Goal: Entertainment & Leisure: Browse casually

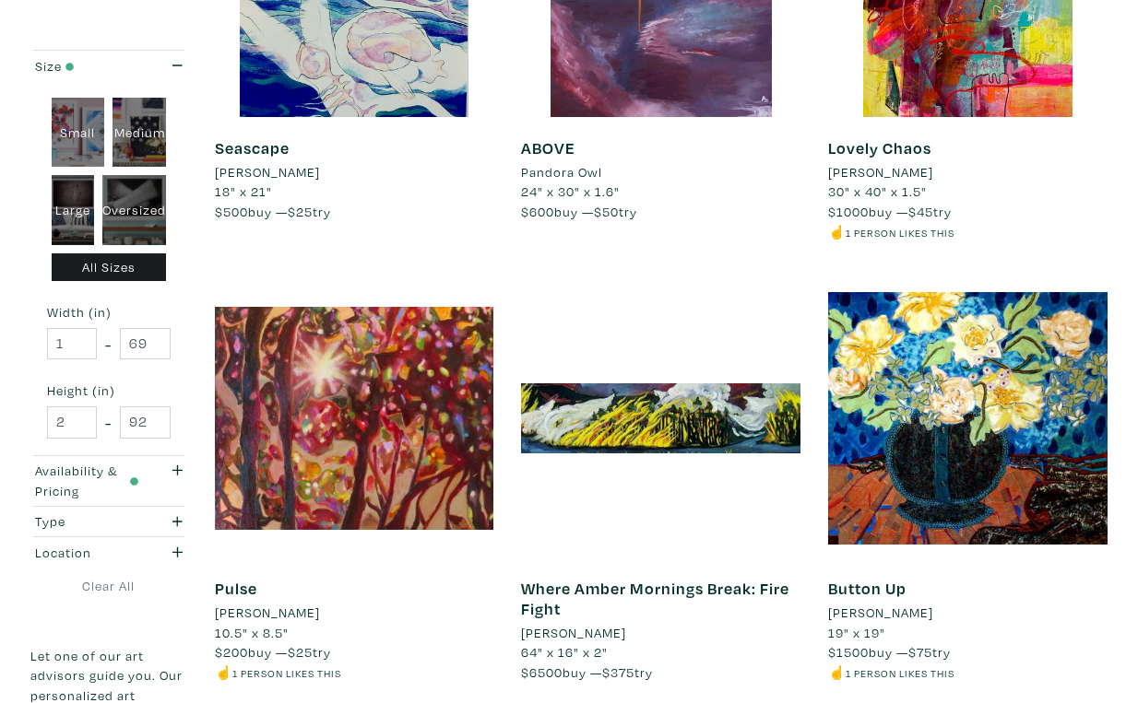
scroll to position [3263, 0]
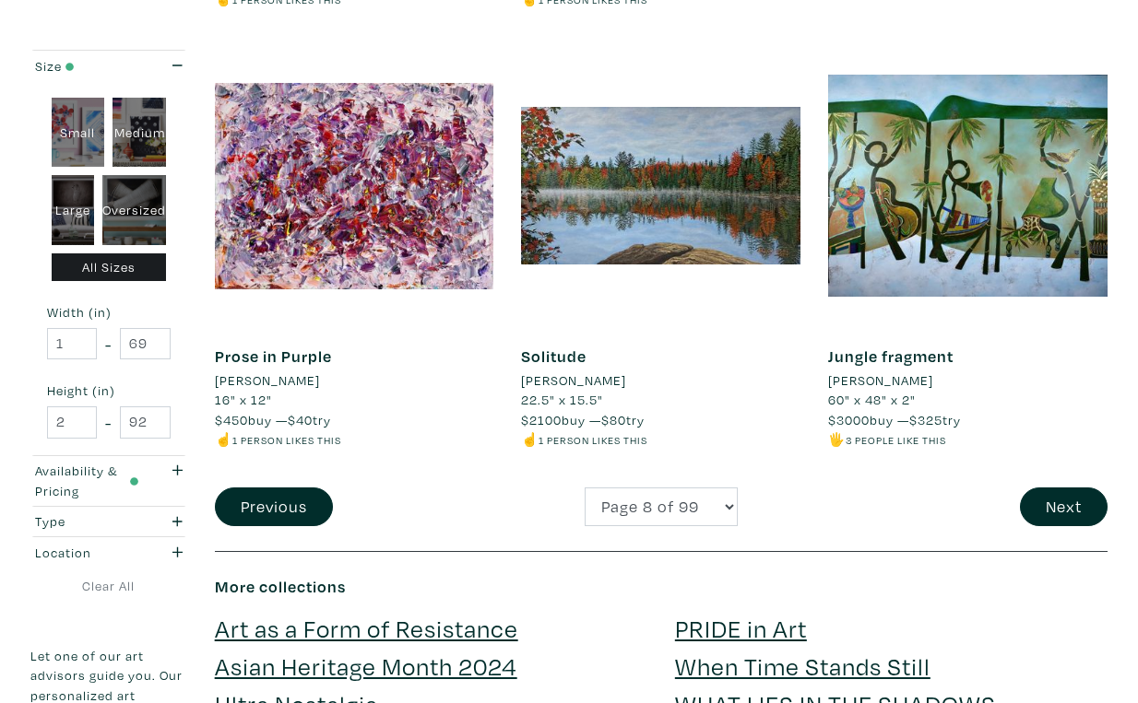
scroll to position [3413, 0]
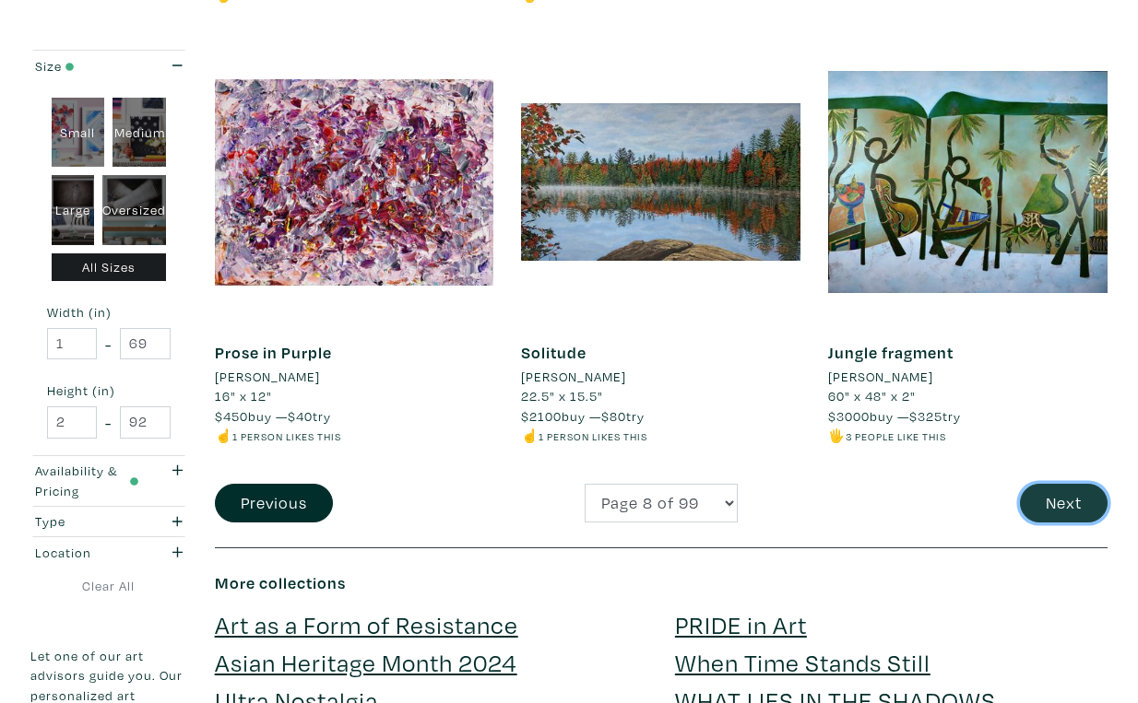
click at [1076, 484] on button "Next" at bounding box center [1064, 504] width 88 height 40
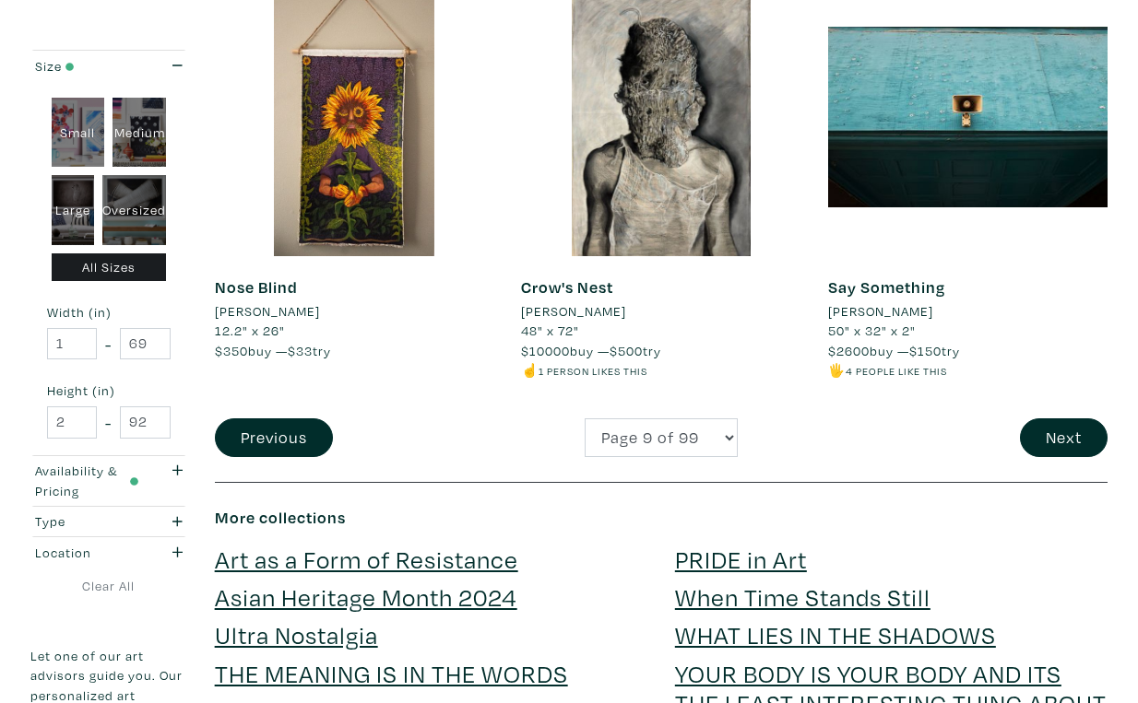
scroll to position [3484, 0]
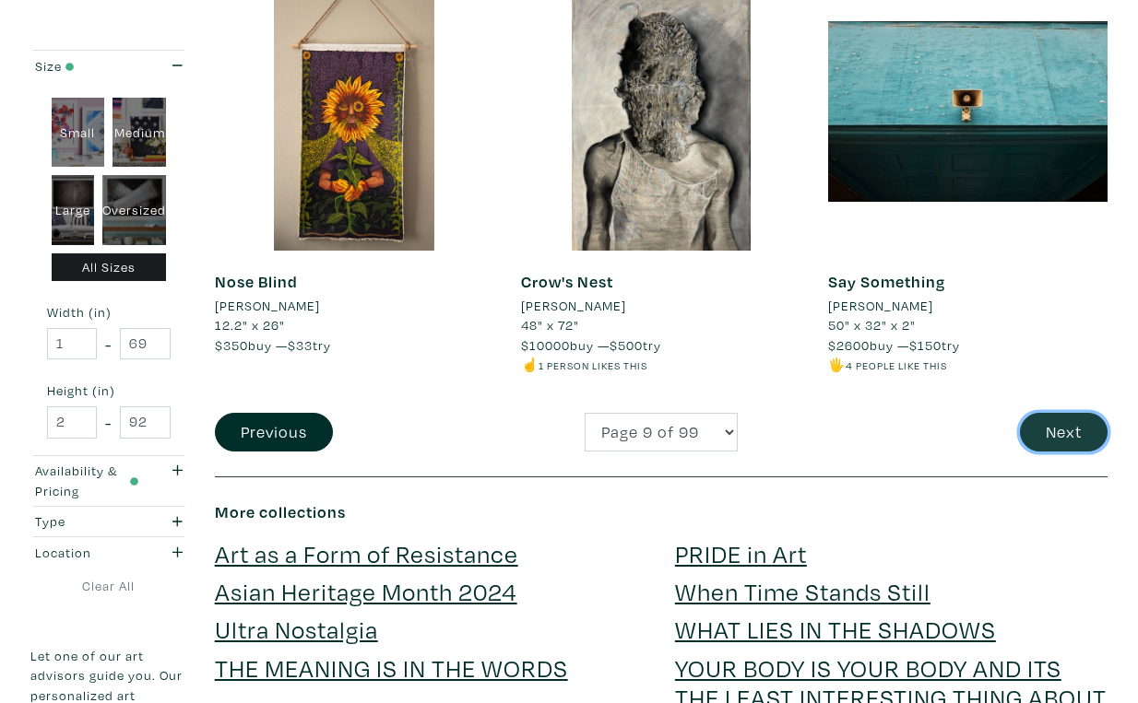
click at [1068, 413] on button "Next" at bounding box center [1064, 433] width 88 height 40
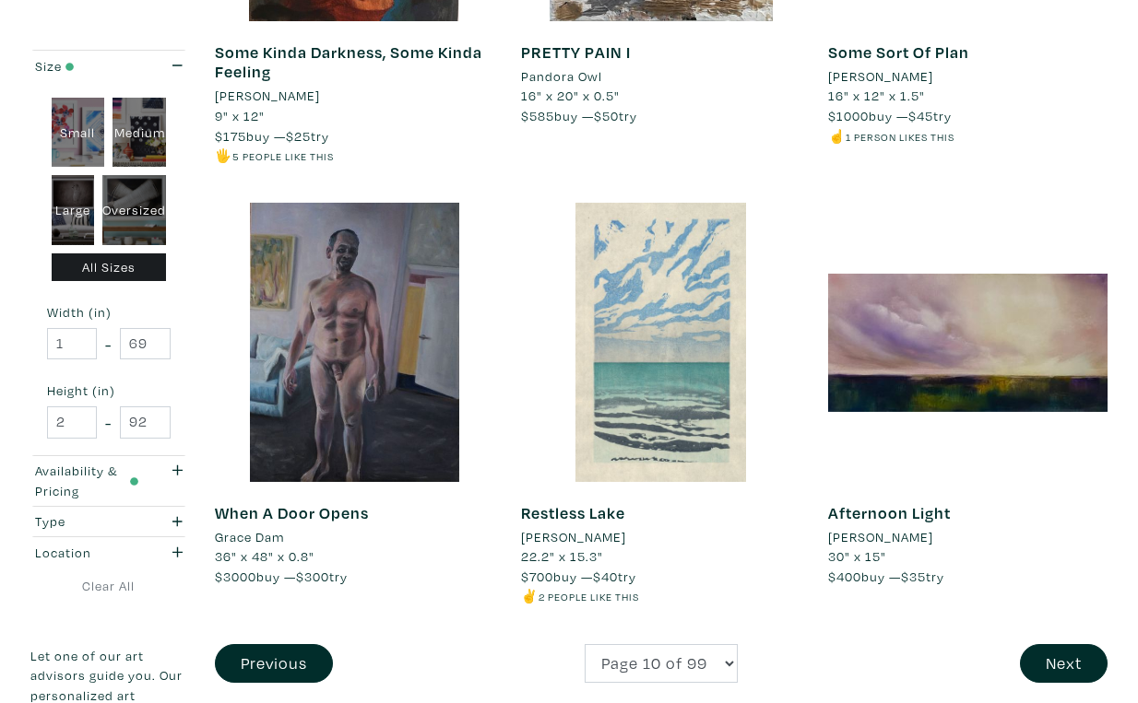
scroll to position [3261, 0]
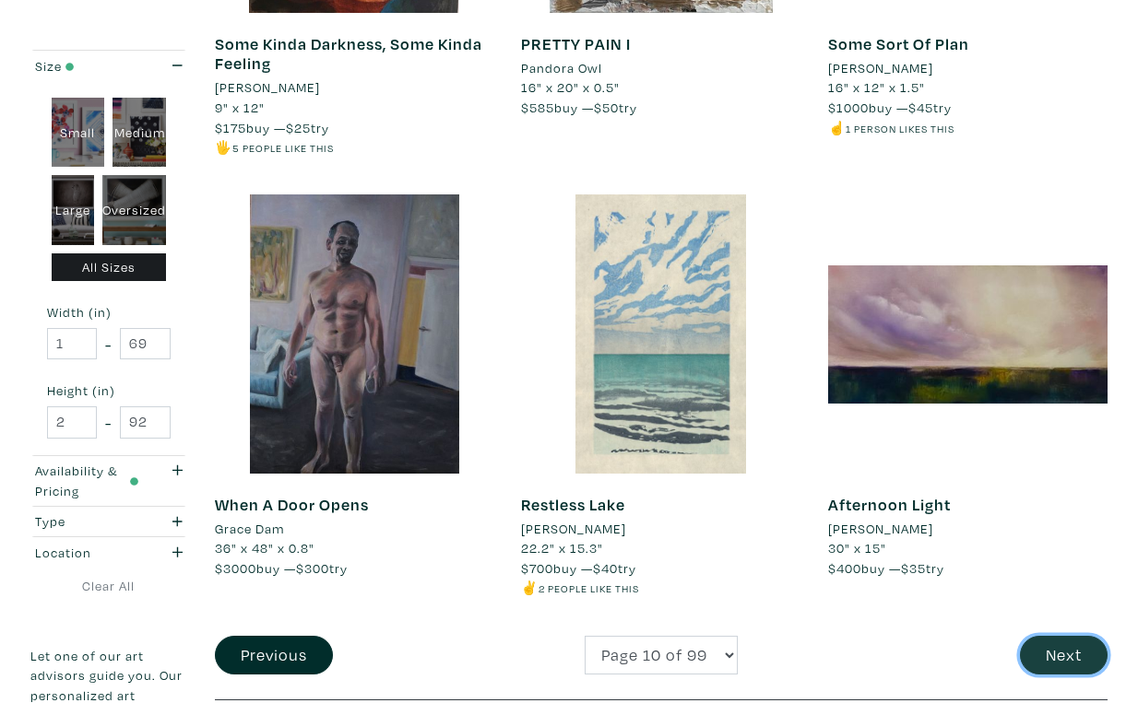
click at [1068, 636] on button "Next" at bounding box center [1064, 656] width 88 height 40
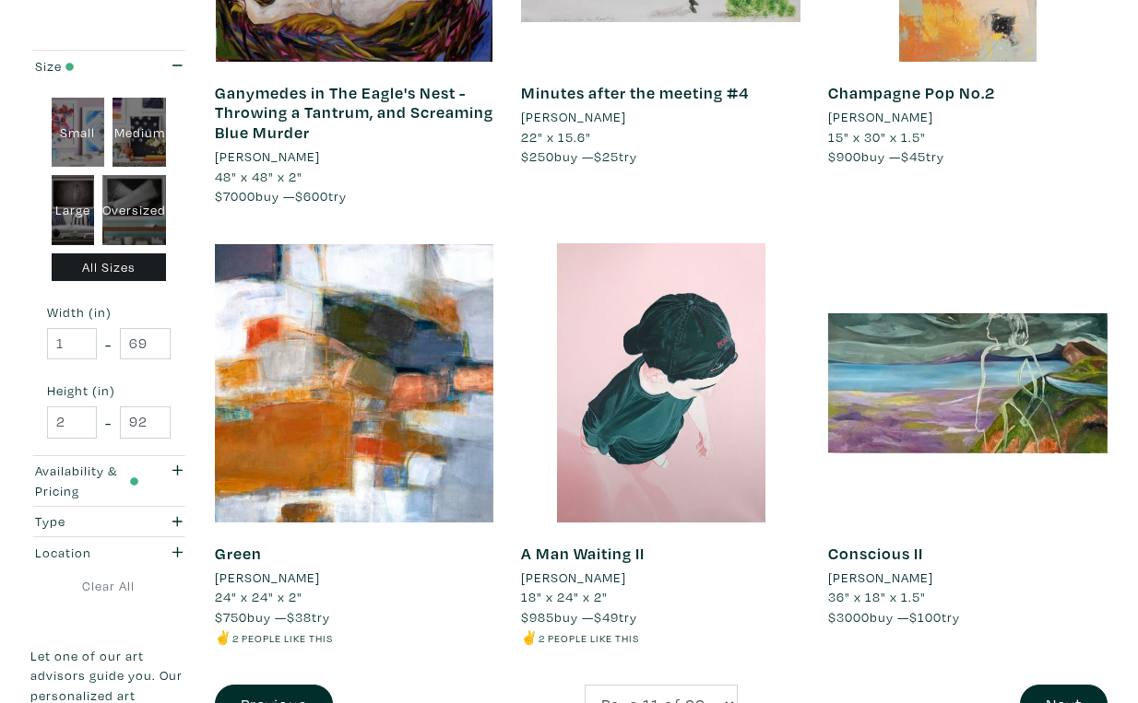
scroll to position [3262, 0]
